Goal: Task Accomplishment & Management: Manage account settings

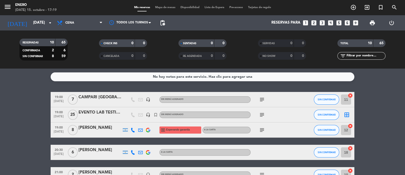
scroll to position [130, 0]
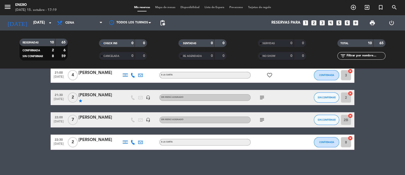
click at [265, 121] on span "subject" at bounding box center [262, 120] width 8 height 6
click at [263, 121] on icon "subject" at bounding box center [262, 120] width 6 height 6
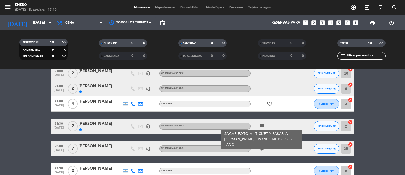
scroll to position [0, 0]
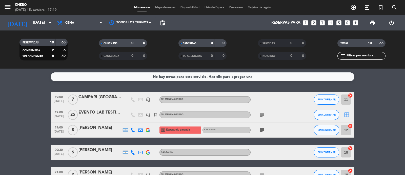
click at [267, 115] on div "subject" at bounding box center [274, 114] width 46 height 15
click at [260, 118] on div "subject" at bounding box center [274, 114] width 46 height 15
click at [264, 116] on icon "subject" at bounding box center [262, 115] width 6 height 6
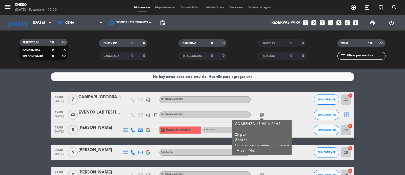
click at [267, 115] on div "subject COMIENZA 18 HS A 21HS 25 pax Garden Cocktail sin cazuelas + b clasica T…" at bounding box center [274, 114] width 46 height 15
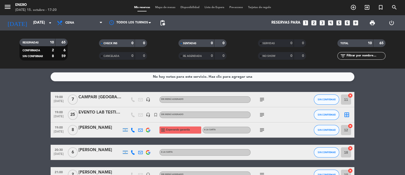
click at [264, 100] on icon "subject" at bounding box center [262, 99] width 6 height 6
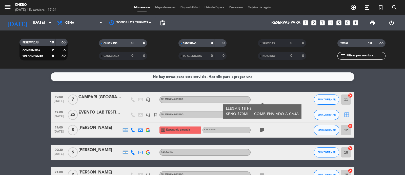
click at [261, 130] on icon "subject" at bounding box center [262, 130] width 6 height 6
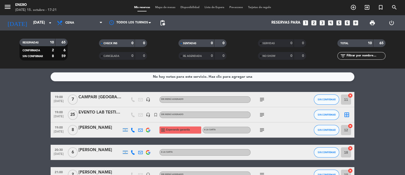
scroll to position [31, 0]
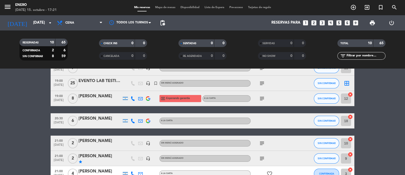
click at [261, 141] on icon "subject" at bounding box center [262, 143] width 6 height 6
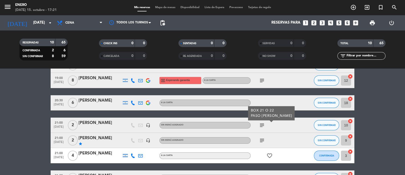
scroll to position [63, 0]
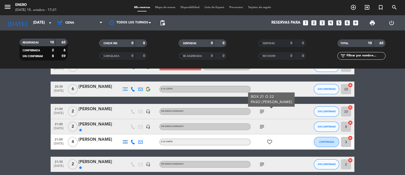
click at [261, 126] on icon "subject" at bounding box center [262, 126] width 6 height 6
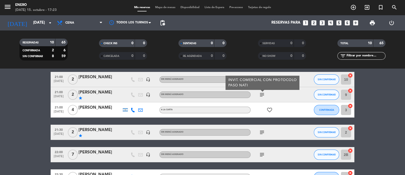
scroll to position [130, 0]
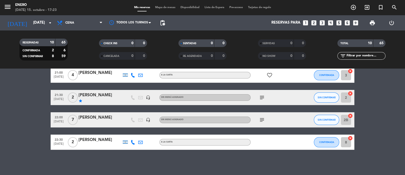
click at [261, 120] on icon "subject" at bounding box center [262, 120] width 6 height 6
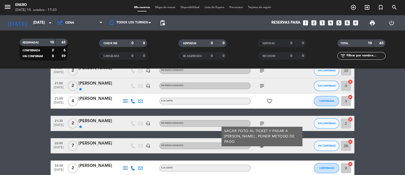
scroll to position [98, 0]
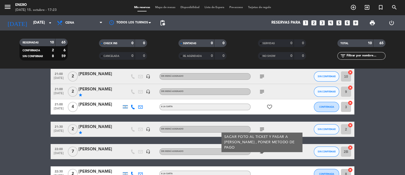
click at [276, 151] on div "subject SACAR FOTO AL TICKET Y PASAR A [PERSON_NAME] , PONER METODO DE PAGO" at bounding box center [274, 151] width 46 height 15
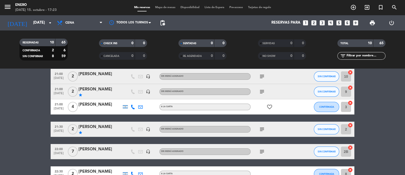
click at [262, 128] on icon "subject" at bounding box center [262, 129] width 6 height 6
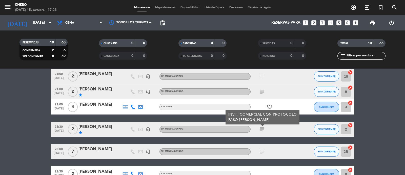
click at [280, 146] on div "subject" at bounding box center [274, 151] width 46 height 15
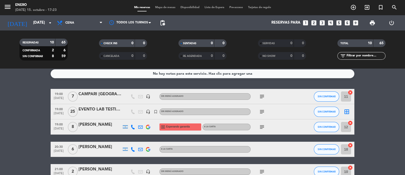
scroll to position [0, 0]
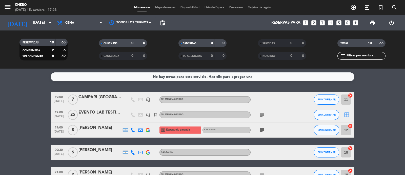
click at [264, 98] on icon "subject" at bounding box center [262, 99] width 6 height 6
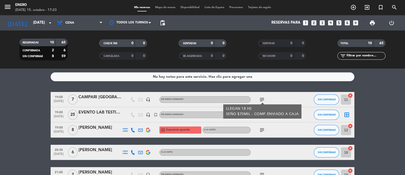
click at [273, 96] on div "subject LLEGAN 18 HS SEÑO $70MIL - COMP. ENVIADO A CAJA" at bounding box center [274, 99] width 46 height 15
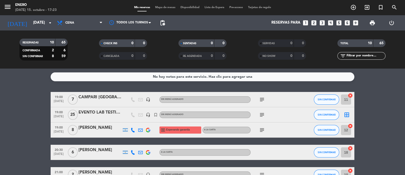
click at [111, 95] on div "CAMPARI [GEOGRAPHIC_DATA]" at bounding box center [100, 97] width 43 height 7
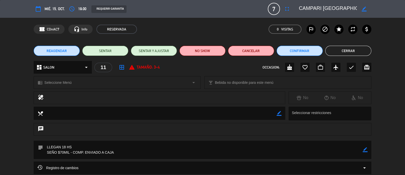
click at [394, 89] on div "chrome_reader_mode Seleccione Menú arrow_drop_down local_bar Bebida no disponib…" at bounding box center [202, 85] width 405 height 13
click at [350, 51] on button "Cerrar" at bounding box center [349, 51] width 46 height 10
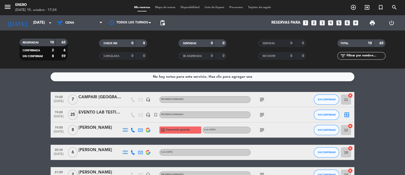
click at [260, 113] on icon "subject" at bounding box center [262, 115] width 6 height 6
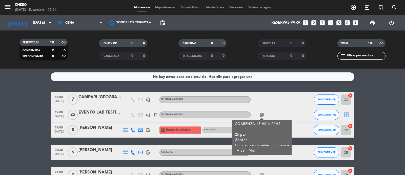
click at [291, 112] on div "subject COMIENZA 18 HS A 21HS 25 pax Garden Cocktail sin cazuelas + b clasica T…" at bounding box center [274, 114] width 46 height 15
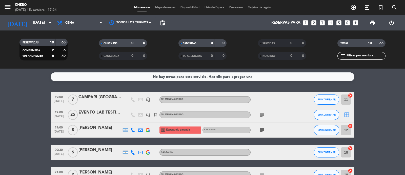
click at [130, 112] on div at bounding box center [133, 114] width 8 height 15
click at [116, 113] on div "EVENTO LAB TESTING" at bounding box center [100, 112] width 43 height 7
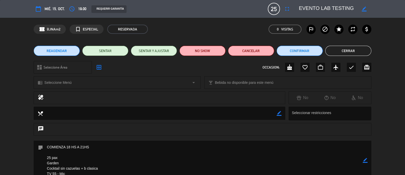
click at [391, 103] on div "healing No No No" at bounding box center [202, 98] width 405 height 15
click at [396, 51] on div "REAGENDAR SENTAR SENTAR Y AJUSTAR NO SHOW Cancelar Confirmar Cerrar" at bounding box center [202, 51] width 405 height 20
click at [366, 51] on button "Cerrar" at bounding box center [349, 51] width 46 height 10
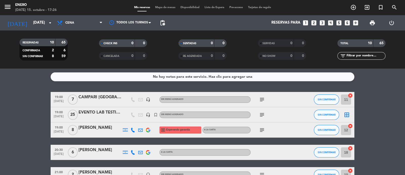
click at [158, 7] on span "Mapa de mesas" at bounding box center [165, 7] width 25 height 3
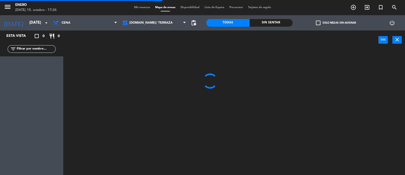
click at [137, 8] on span "Mis reservas" at bounding box center [142, 7] width 21 height 3
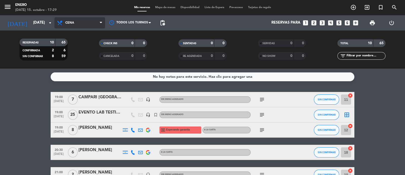
click at [69, 21] on span "Cena" at bounding box center [69, 23] width 9 height 4
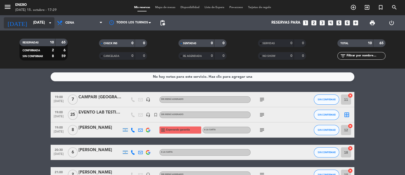
click at [45, 23] on input "[DATE]" at bounding box center [55, 23] width 49 height 10
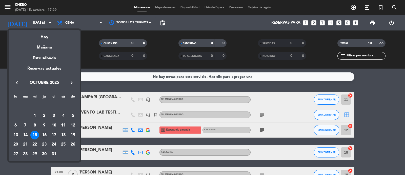
click at [45, 134] on div "16" at bounding box center [44, 135] width 9 height 9
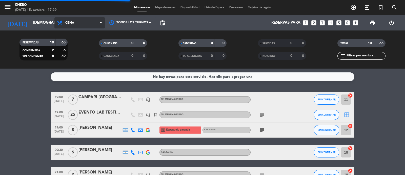
click at [77, 21] on span "Cena" at bounding box center [79, 22] width 51 height 11
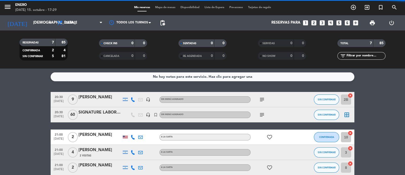
click at [10, 90] on div "No hay notas para este servicio. Haz clic para agregar una 20:30 [DATE] 9 [PERS…" at bounding box center [202, 121] width 405 height 106
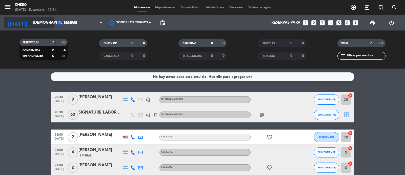
click at [42, 20] on input "[DEMOGRAPHIC_DATA][DATE]" at bounding box center [55, 23] width 49 height 10
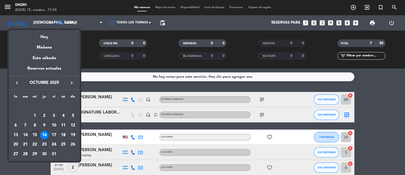
click at [33, 136] on div "15" at bounding box center [34, 135] width 9 height 9
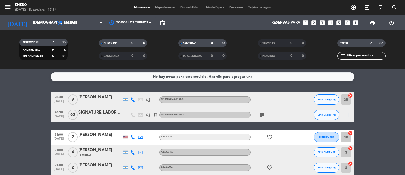
type input "[DATE]"
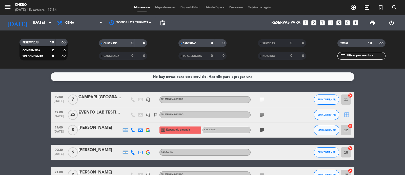
click at [265, 131] on icon "subject" at bounding box center [262, 130] width 6 height 6
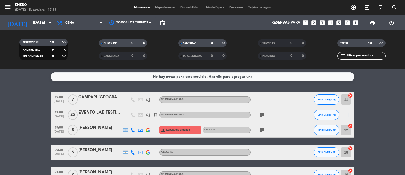
click at [261, 132] on icon "subject" at bounding box center [262, 130] width 6 height 6
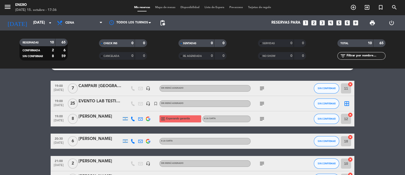
scroll to position [11, 0]
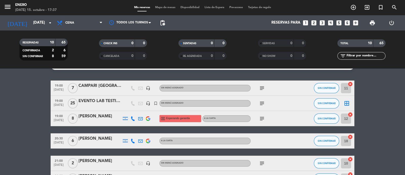
click at [348, 86] on input "11" at bounding box center [346, 88] width 10 height 10
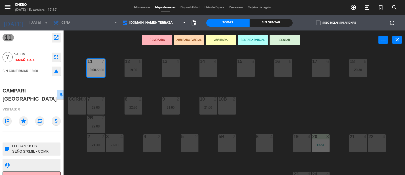
click at [91, 71] on span "19:00" at bounding box center [92, 70] width 8 height 4
click at [96, 68] on span "|" at bounding box center [96, 70] width 1 height 4
click at [112, 84] on div "14 4 12 8 19:00 11 7 19:00 | 22:00 17 6 15 6 16 6 13 4 18 6 20:30 10 2 21:00 7 …" at bounding box center [236, 112] width 338 height 125
click at [101, 65] on div "11 7 19:00 | 22:00" at bounding box center [96, 68] width 18 height 18
click at [262, 142] on div "6 4" at bounding box center [265, 143] width 18 height 18
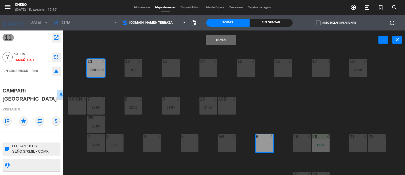
click at [213, 42] on button "Mover" at bounding box center [221, 40] width 30 height 10
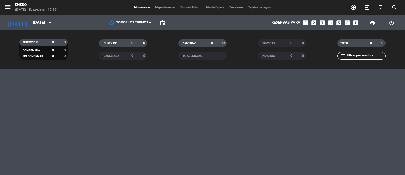
click at [261, 144] on div "menu Enero [DATE] 15. octubre - 17:37 Mis reservas Mapa de mesas Disponibilidad…" at bounding box center [202, 87] width 405 height 175
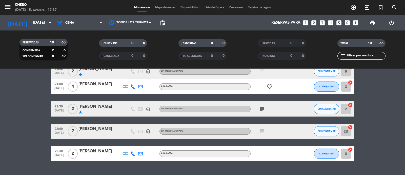
scroll to position [126, 0]
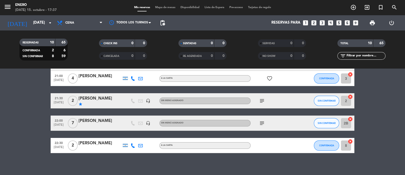
click at [350, 119] on icon "cancel" at bounding box center [350, 118] width 5 height 5
click at [347, 123] on icon "border_all" at bounding box center [347, 123] width 6 height 6
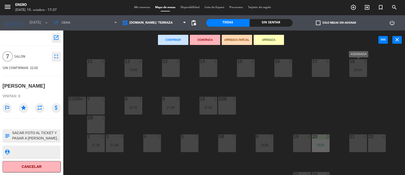
click at [357, 62] on div at bounding box center [358, 61] width 8 height 5
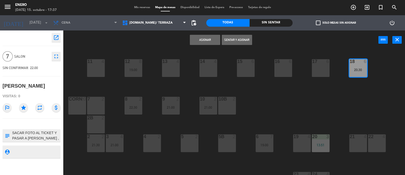
click at [209, 40] on button "Asignar" at bounding box center [205, 40] width 30 height 10
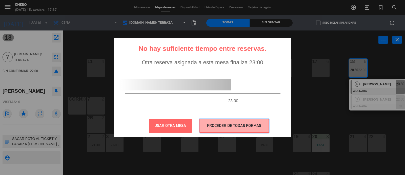
click at [227, 127] on button "PROCEDER DE TODAS FORMAS" at bounding box center [235, 126] width 70 height 14
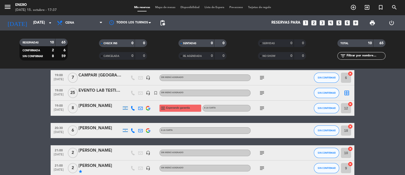
scroll to position [31, 0]
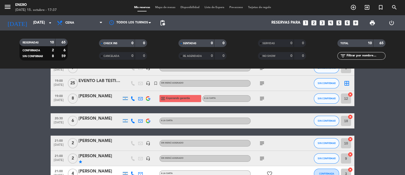
click at [350, 116] on icon "cancel" at bounding box center [350, 116] width 5 height 5
click at [349, 121] on icon "border_all" at bounding box center [347, 121] width 6 height 6
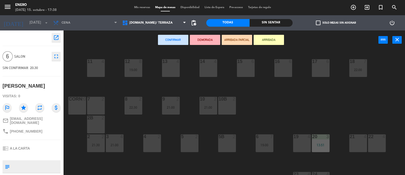
click at [241, 70] on div "15 6" at bounding box center [246, 68] width 18 height 18
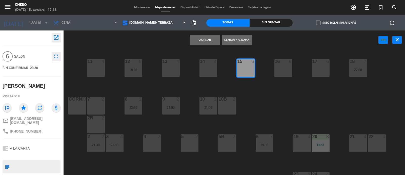
click at [205, 41] on button "Asignar" at bounding box center [205, 40] width 30 height 10
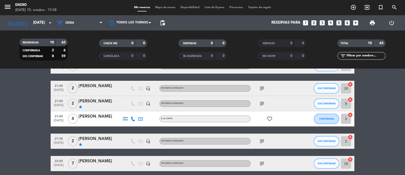
scroll to position [95, 0]
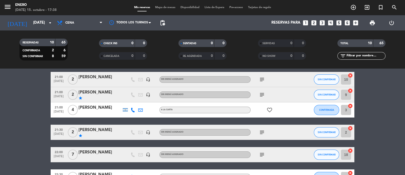
click at [259, 93] on icon "subject" at bounding box center [262, 94] width 6 height 6
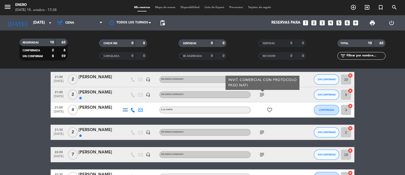
click at [271, 95] on div "subject INVIT. COMERCIAL CON PROTOCOLO PASO [PERSON_NAME]" at bounding box center [274, 94] width 46 height 15
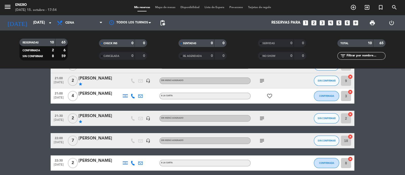
scroll to position [130, 0]
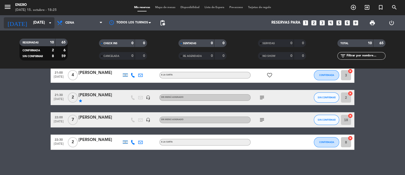
click at [41, 23] on input "[DATE]" at bounding box center [55, 23] width 49 height 10
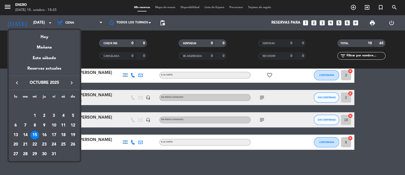
click at [72, 136] on div "19" at bounding box center [73, 135] width 9 height 9
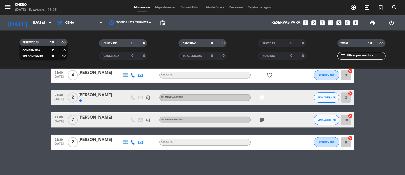
type input "[DATE]"
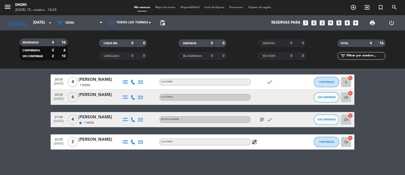
scroll to position [0, 0]
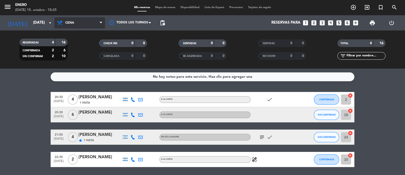
click at [78, 24] on span "Cena" at bounding box center [79, 22] width 51 height 11
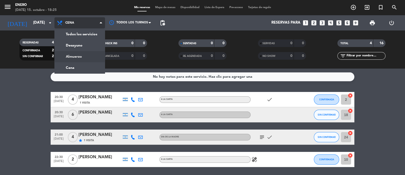
click at [81, 57] on div "menu Enero [DATE] 15. octubre - 18:25 Mis reservas Mapa de mesas Disponibilidad…" at bounding box center [202, 34] width 405 height 68
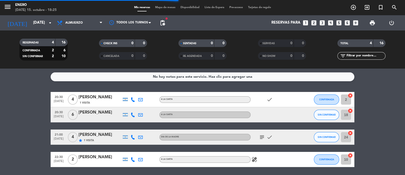
click at [361, 57] on input "text" at bounding box center [365, 56] width 39 height 6
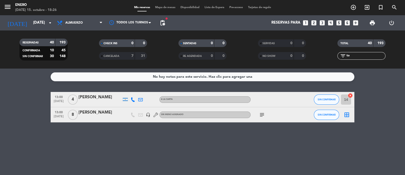
type input "t"
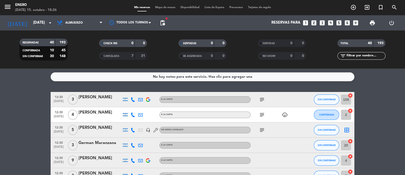
click at [351, 55] on input "text" at bounding box center [365, 56] width 39 height 6
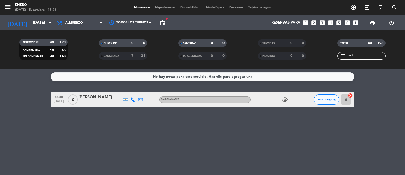
click at [376, 54] on input "mati" at bounding box center [365, 56] width 39 height 6
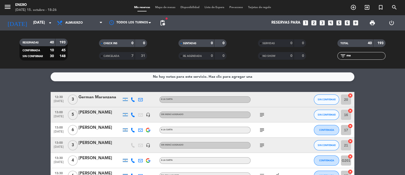
type input "m"
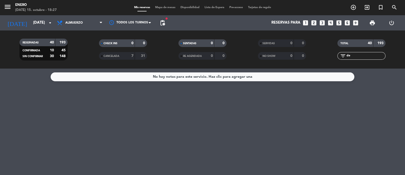
type input "d"
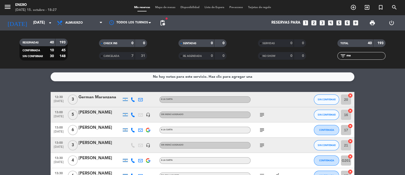
type input "m"
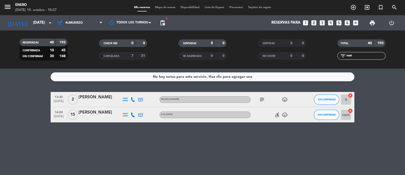
type input "mat"
click at [270, 113] on div "accessible_forward child_care" at bounding box center [274, 114] width 46 height 15
click at [105, 114] on div "[PERSON_NAME]" at bounding box center [100, 112] width 43 height 7
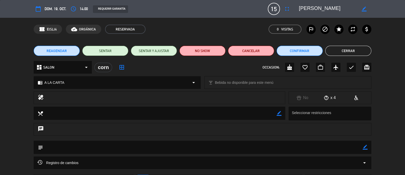
click at [276, 8] on span "15" at bounding box center [274, 9] width 12 height 12
click at [288, 8] on icon "fullscreen" at bounding box center [287, 9] width 6 height 6
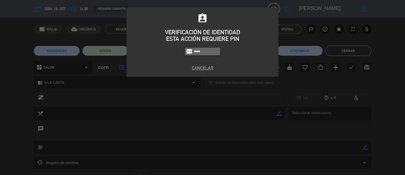
type input "6082"
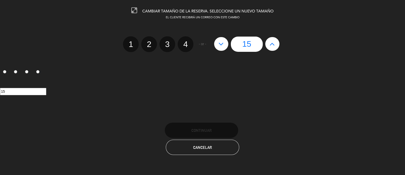
click at [272, 41] on icon at bounding box center [272, 44] width 5 height 8
type input "16"
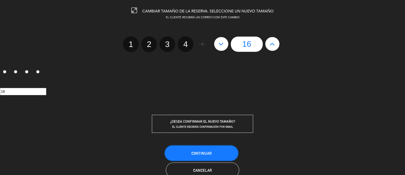
click at [207, 156] on button "Continuar" at bounding box center [201, 152] width 73 height 15
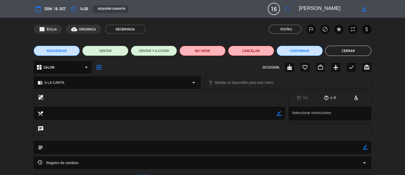
click at [353, 52] on button "Cerrar" at bounding box center [349, 51] width 46 height 10
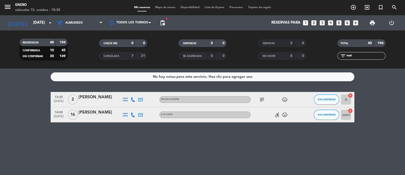
click at [94, 115] on div "[PERSON_NAME]" at bounding box center [100, 112] width 43 height 7
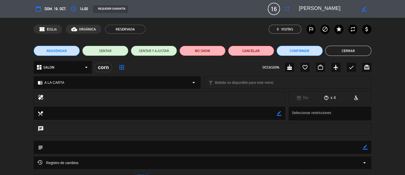
click at [302, 8] on textarea at bounding box center [328, 8] width 58 height 9
click at [290, 7] on icon "fullscreen" at bounding box center [287, 9] width 6 height 6
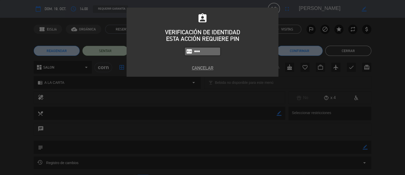
type input "6082"
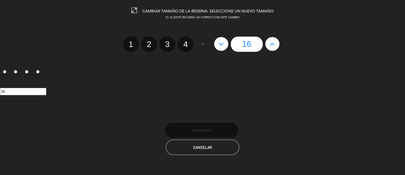
click at [220, 45] on icon at bounding box center [221, 44] width 5 height 8
type input "15"
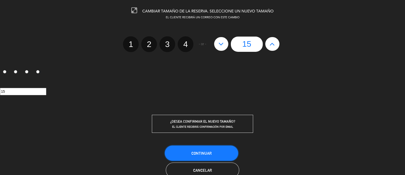
click at [194, 151] on span "Continuar" at bounding box center [202, 153] width 20 height 4
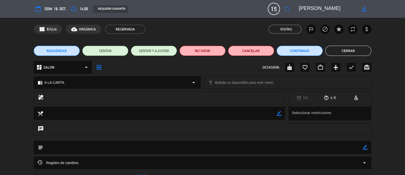
click at [343, 48] on button "Cerrar" at bounding box center [349, 51] width 46 height 10
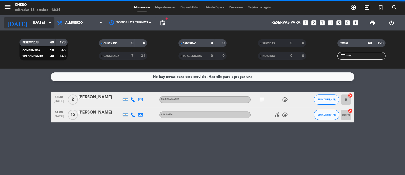
click at [48, 20] on icon "arrow_drop_down" at bounding box center [50, 23] width 6 height 6
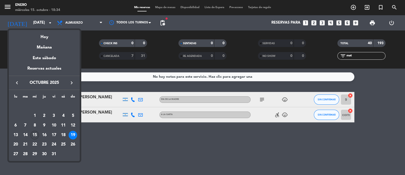
click at [36, 136] on div "15" at bounding box center [34, 135] width 9 height 9
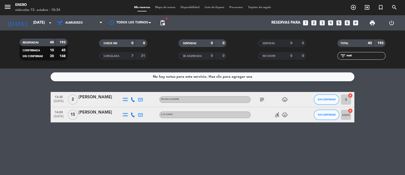
type input "[DATE]"
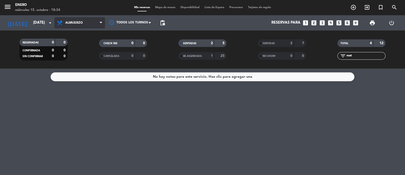
click at [62, 17] on span "Almuerzo" at bounding box center [79, 22] width 51 height 11
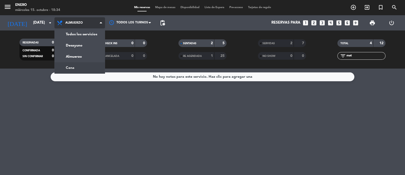
click at [84, 69] on ng-component "menu Enero [DATE] 15. octubre - 18:34 Mis reservas Mapa de mesas Disponibilidad…" at bounding box center [202, 87] width 405 height 175
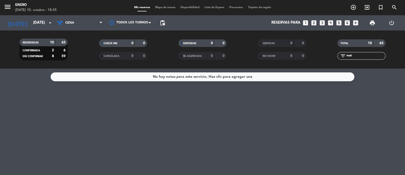
click at [326, 109] on div "No hay notas para este servicio. Haz clic para agregar una" at bounding box center [202, 121] width 405 height 106
click at [47, 20] on icon "arrow_drop_down" at bounding box center [50, 23] width 6 height 6
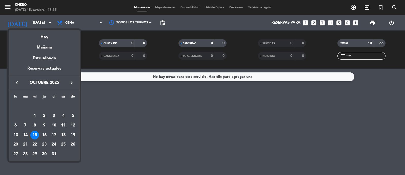
click at [34, 136] on div "15" at bounding box center [34, 135] width 9 height 9
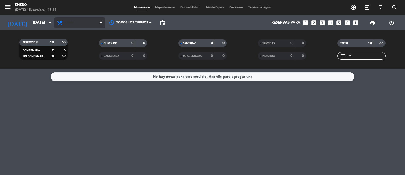
click at [80, 17] on span "Cena" at bounding box center [79, 22] width 51 height 11
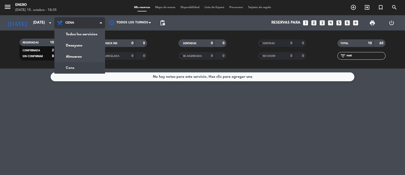
click at [81, 69] on ng-component "menu Enero [DATE] 15. octubre - 18:35 Mis reservas Mapa de mesas Disponibilidad…" at bounding box center [202, 87] width 405 height 175
